Goal: Task Accomplishment & Management: Manage account settings

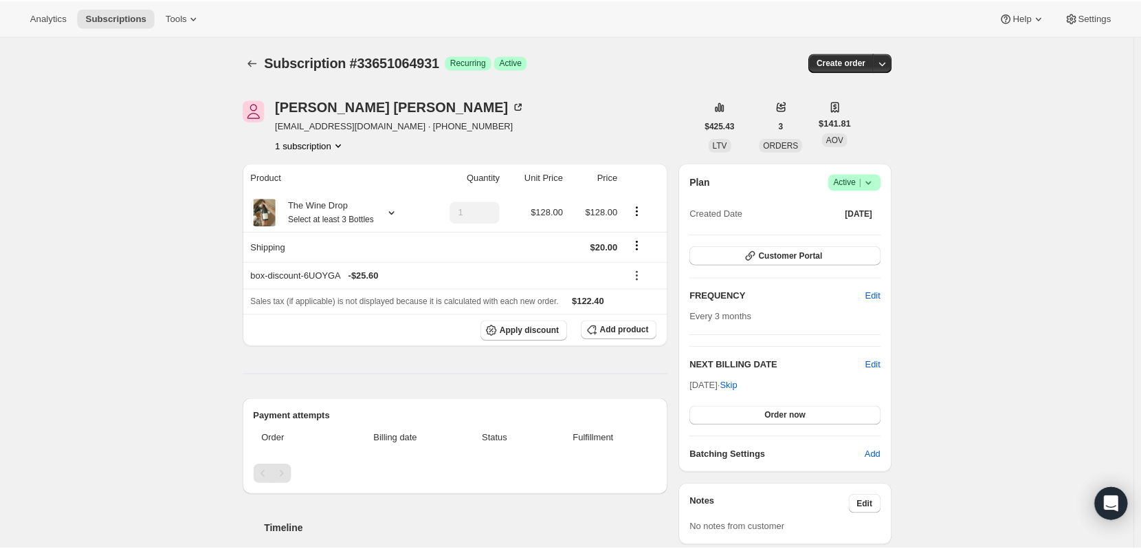
scroll to position [354, 0]
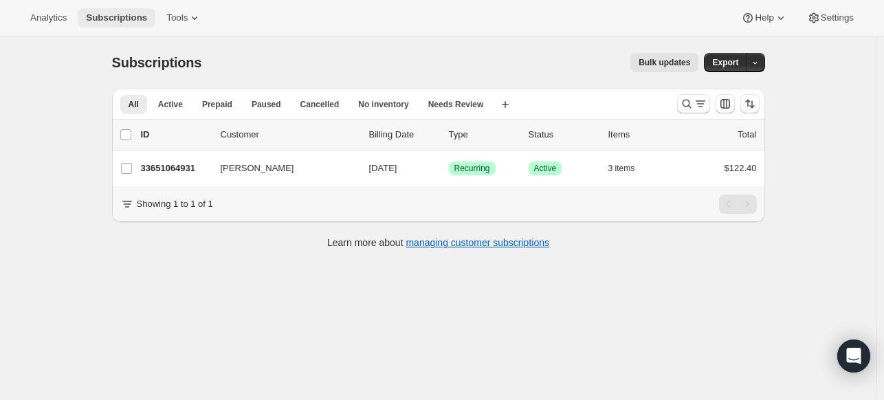
drag, startPoint x: 106, startPoint y: 47, endPoint x: 151, endPoint y: 25, distance: 50.4
click at [151, 25] on button "Subscriptions" at bounding box center [117, 17] width 78 height 19
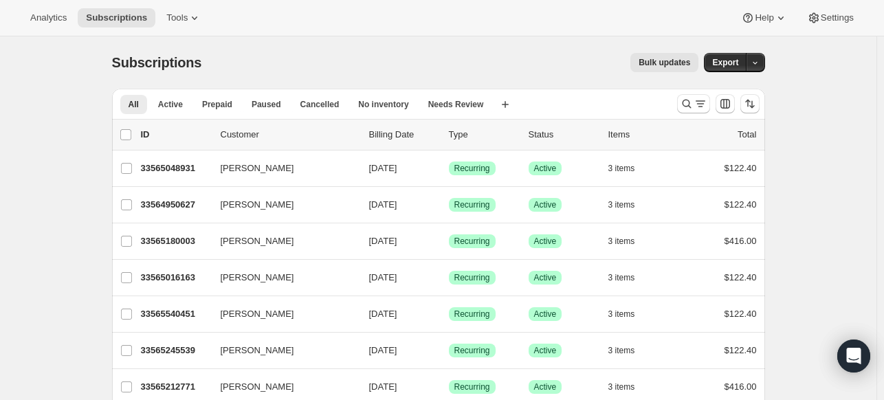
click at [146, 59] on span "Subscriptions" at bounding box center [157, 62] width 90 height 15
click at [691, 102] on icon "Search and filter results" at bounding box center [686, 104] width 9 height 9
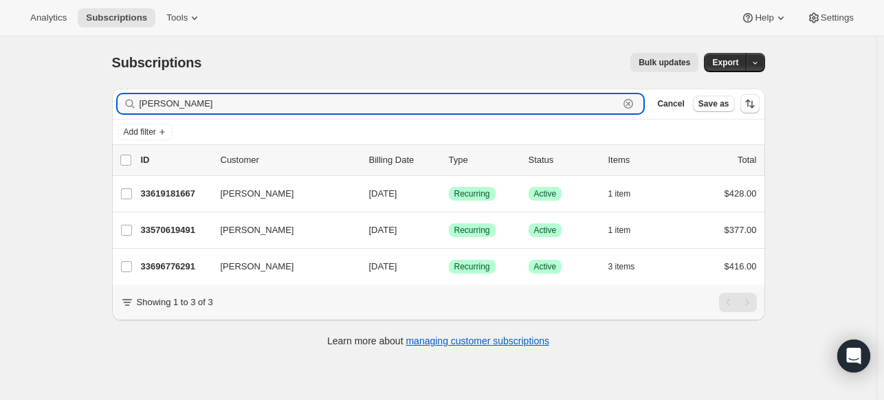
type input "bennett"
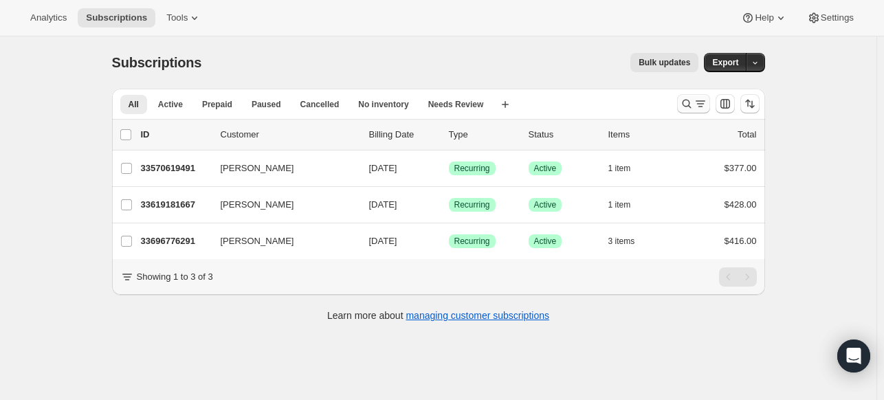
click at [685, 107] on icon "Search and filter results" at bounding box center [687, 104] width 14 height 14
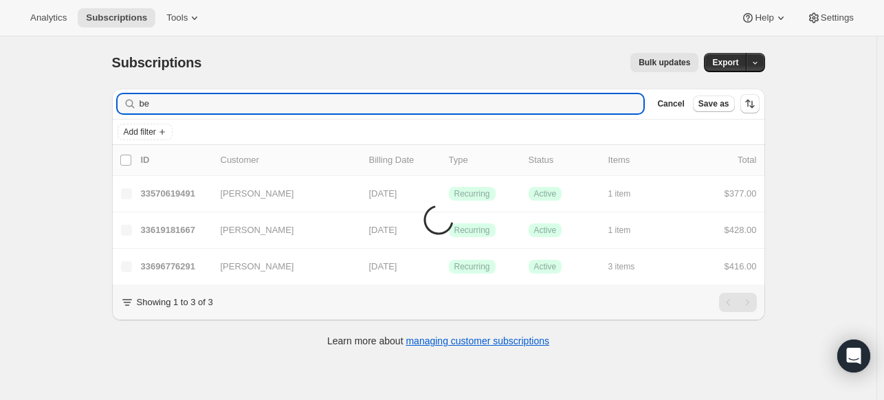
type input "b"
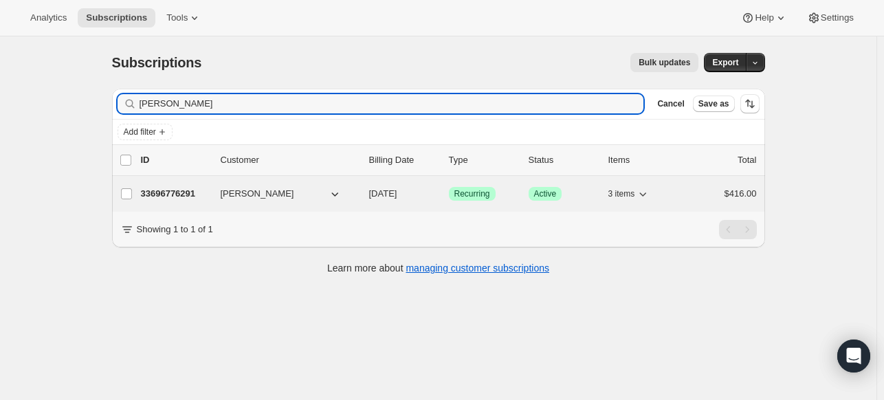
type input "tom benne"
click at [187, 187] on p "33696776291" at bounding box center [175, 194] width 69 height 14
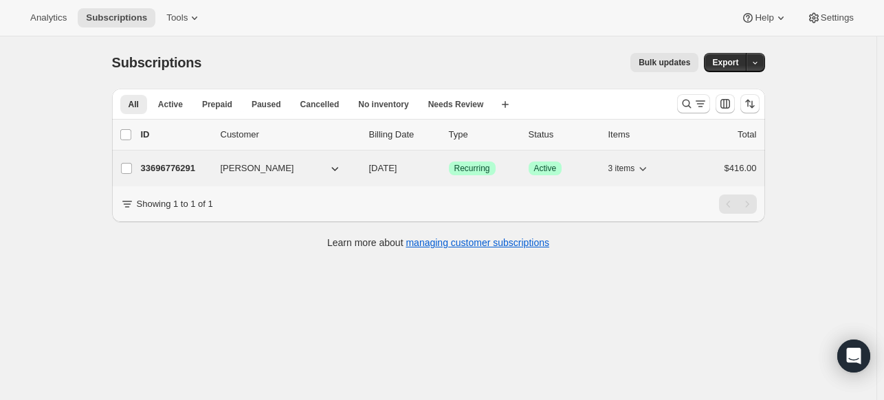
click at [195, 172] on p "33696776291" at bounding box center [175, 169] width 69 height 14
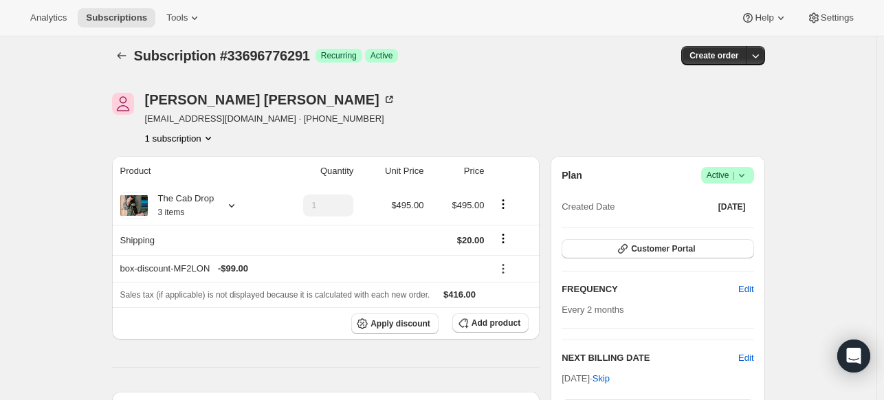
scroll to position [8, 0]
click at [748, 287] on span "Edit" at bounding box center [745, 289] width 15 height 14
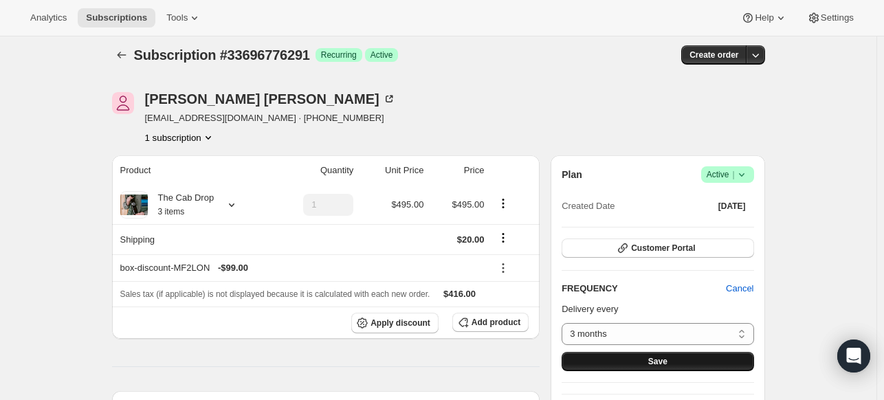
click at [723, 360] on button "Save" at bounding box center [658, 361] width 192 height 19
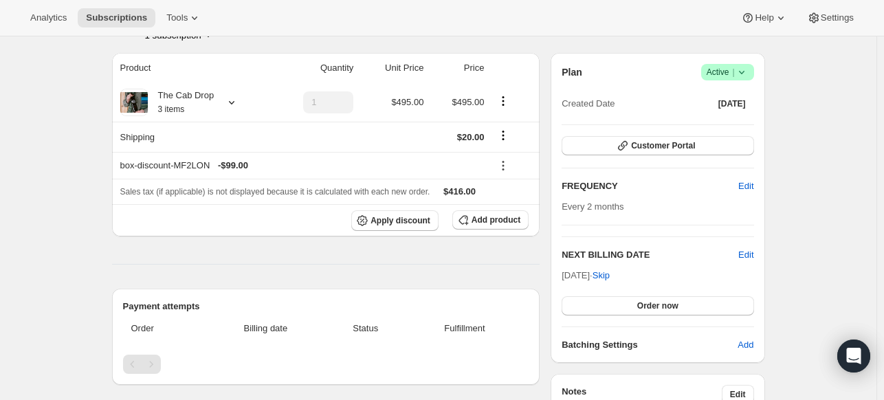
scroll to position [189, 0]
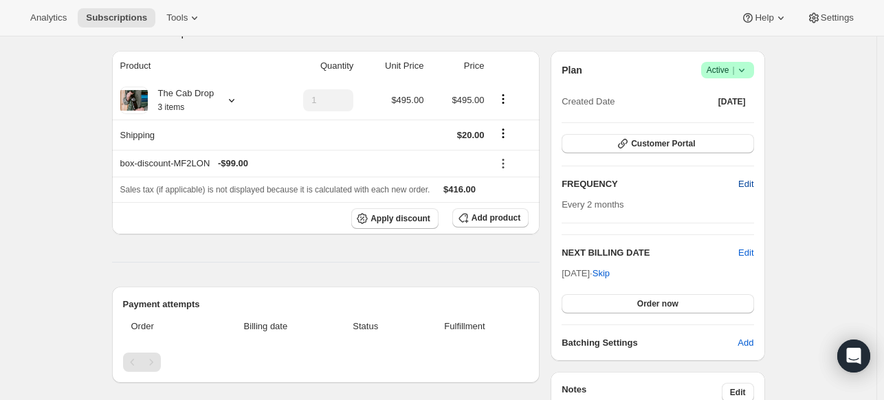
click at [753, 186] on span "Edit" at bounding box center [745, 184] width 15 height 14
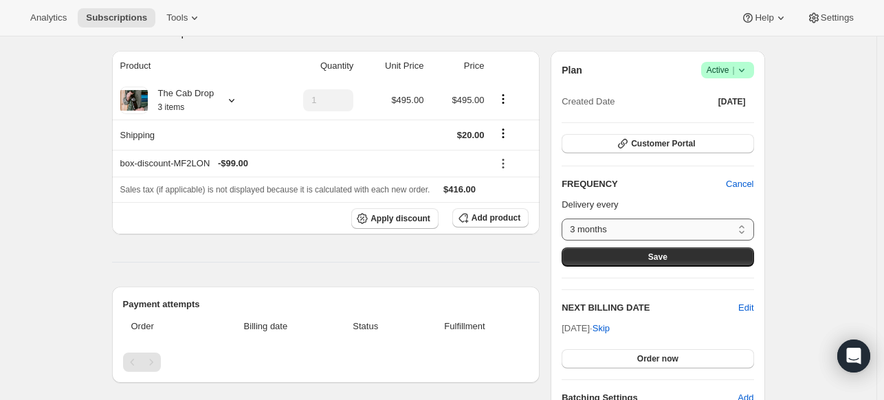
click at [698, 225] on select "3 months Custom..." at bounding box center [658, 230] width 192 height 22
click at [565, 219] on select "3 months Custom..." at bounding box center [658, 230] width 192 height 22
click at [665, 256] on span "Save" at bounding box center [657, 257] width 19 height 11
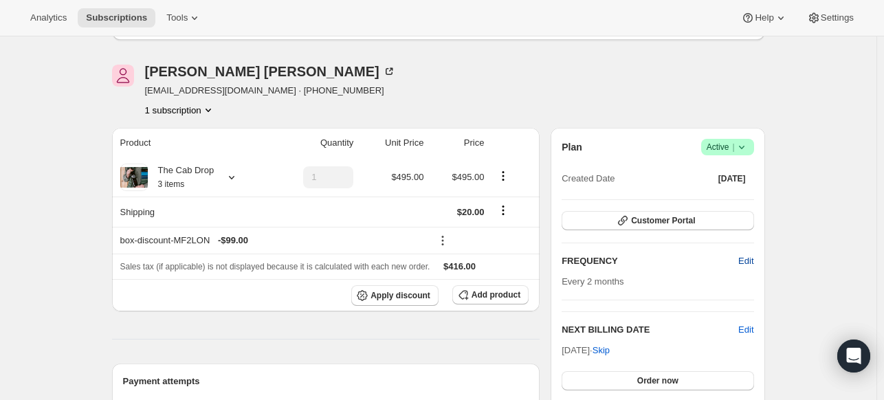
click at [747, 263] on span "Edit" at bounding box center [745, 261] width 15 height 14
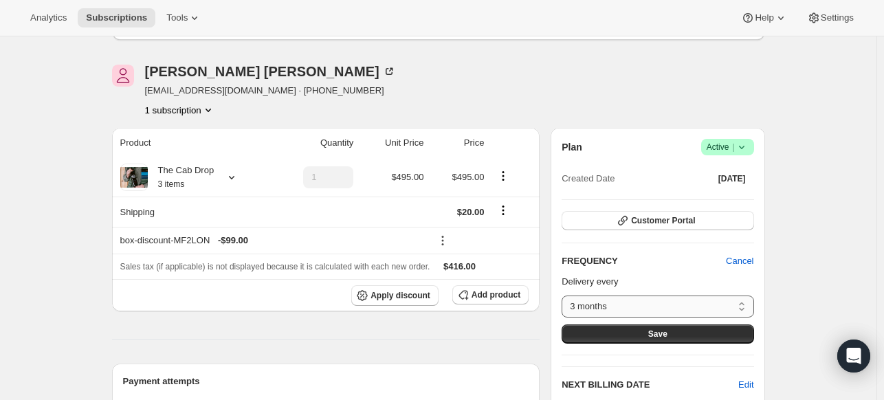
click at [709, 307] on select "3 months Custom..." at bounding box center [658, 307] width 192 height 22
select select "custom"
click at [565, 296] on select "3 months Custom..." at bounding box center [658, 307] width 192 height 22
select select "MONTH"
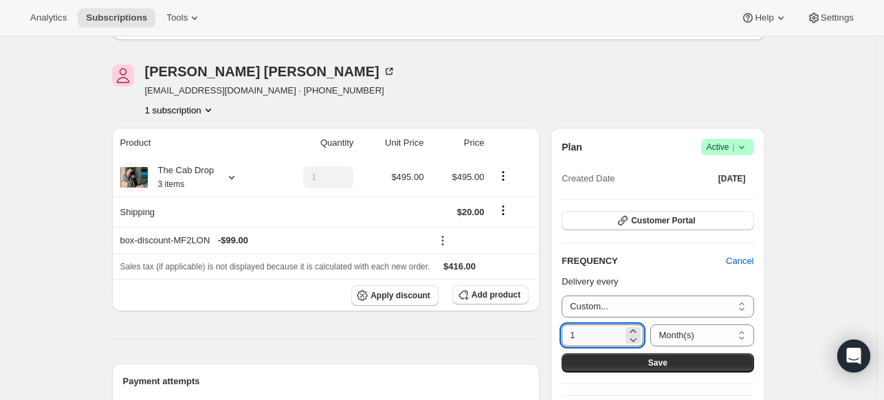
click at [620, 334] on input "1" at bounding box center [592, 335] width 61 height 22
type input "3"
click at [621, 362] on button "Save" at bounding box center [658, 362] width 192 height 19
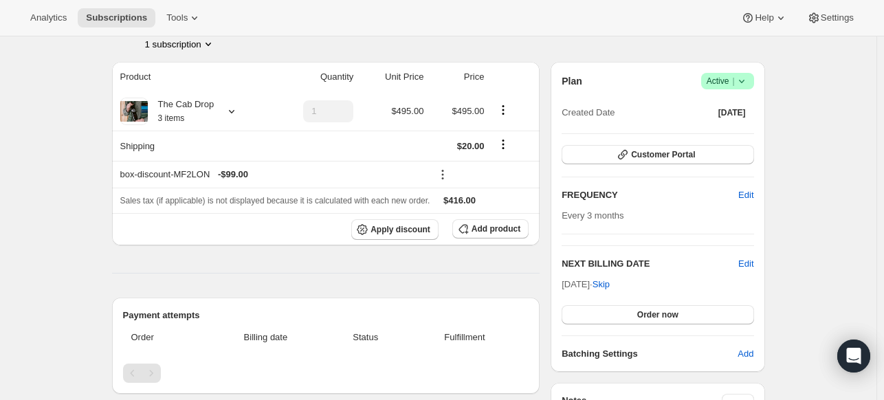
scroll to position [331, 0]
click at [665, 153] on span "Customer Portal" at bounding box center [663, 156] width 64 height 11
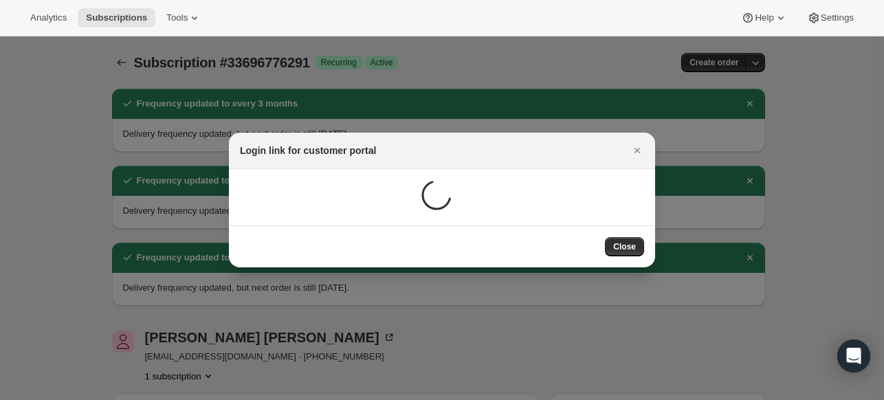
scroll to position [0, 0]
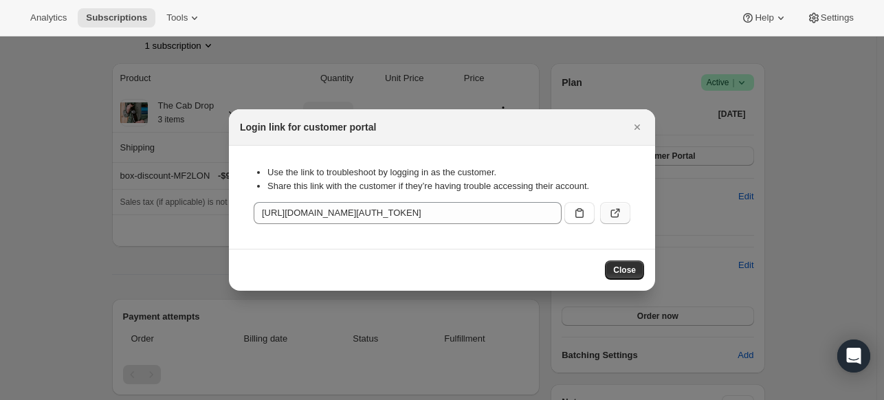
click at [615, 214] on icon ":rpb:" at bounding box center [615, 213] width 14 height 14
click at [637, 127] on icon "Close" at bounding box center [636, 126] width 5 height 5
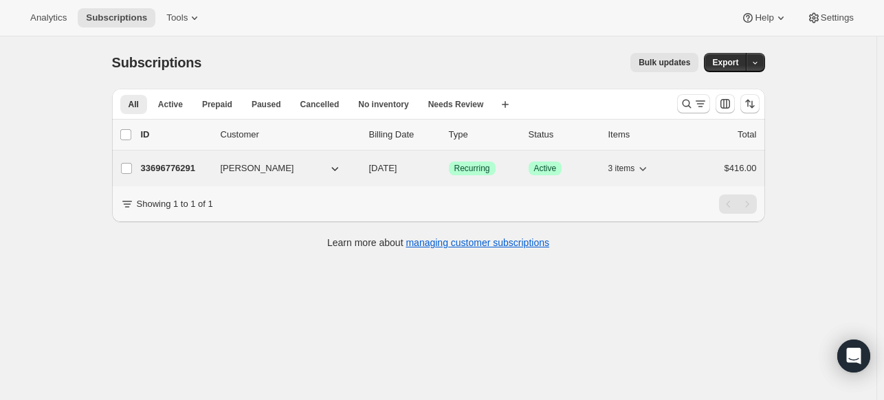
click at [179, 166] on p "33696776291" at bounding box center [175, 169] width 69 height 14
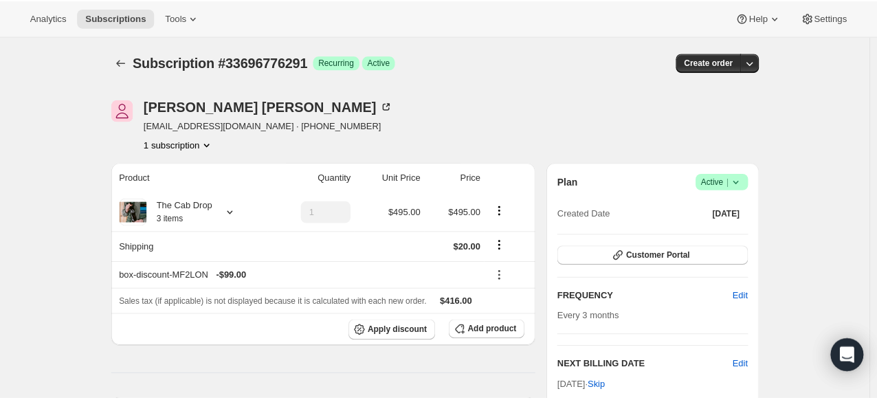
scroll to position [1, 0]
